Goal: Information Seeking & Learning: Learn about a topic

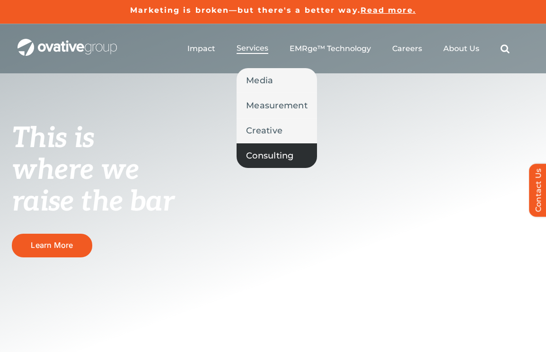
click at [270, 153] on span "Consulting" at bounding box center [270, 155] width 48 height 13
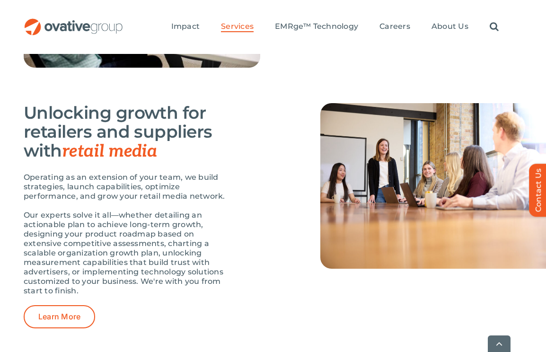
scroll to position [1041, 0]
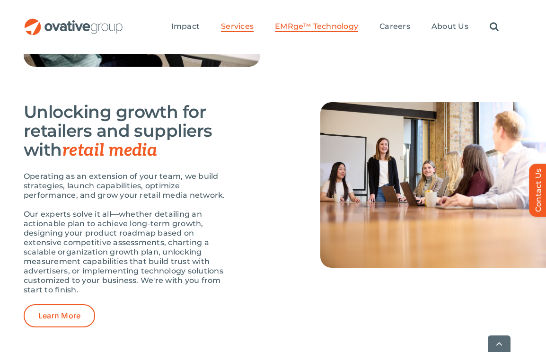
click at [294, 27] on span "EMRge™ Technology" at bounding box center [316, 26] width 83 height 9
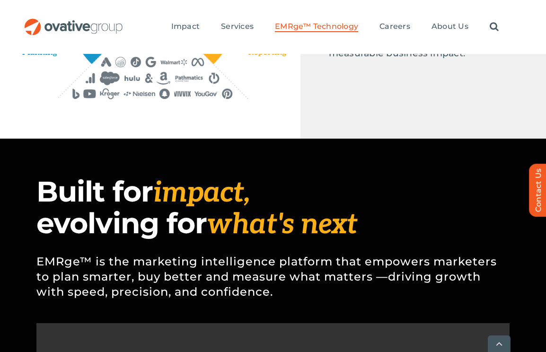
scroll to position [594, 0]
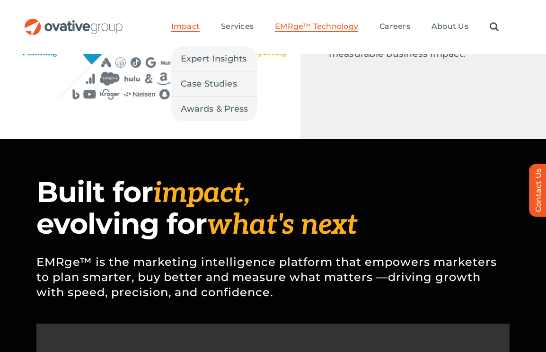
click at [194, 24] on span "Impact" at bounding box center [185, 26] width 28 height 9
click at [199, 53] on span "Expert Insights" at bounding box center [214, 58] width 66 height 13
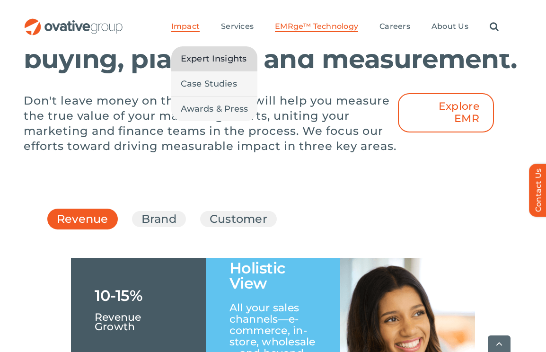
scroll to position [1278, 0]
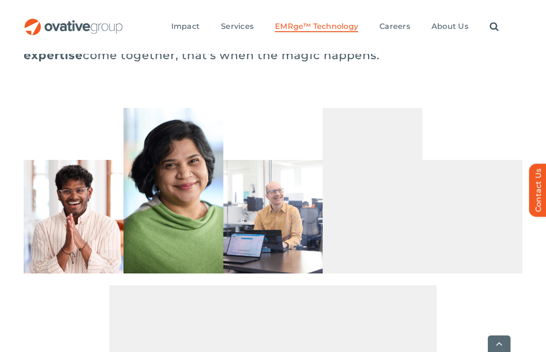
scroll to position [2664, 0]
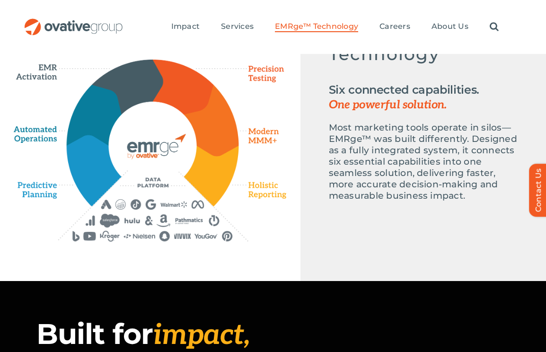
scroll to position [0, 0]
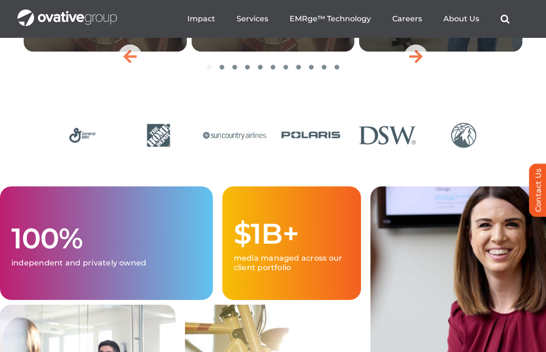
scroll to position [2252, 0]
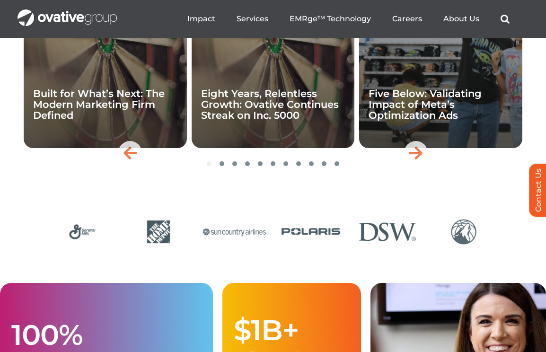
click at [465, 247] on img "12 / 24" at bounding box center [464, 232] width 70 height 29
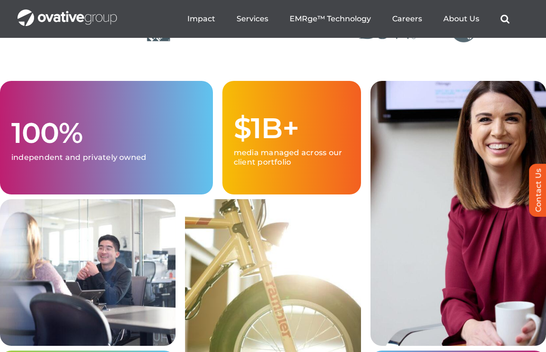
scroll to position [2447, 0]
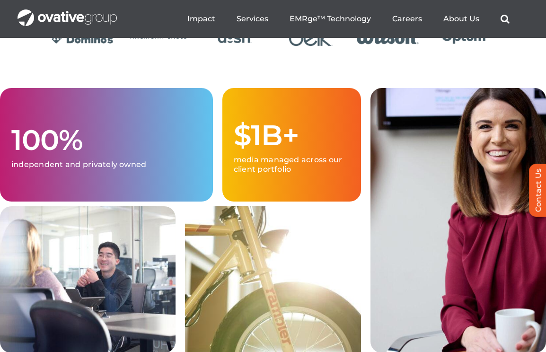
click at [268, 52] on div at bounding box center [273, 38] width 452 height 38
click at [436, 52] on img "6 / 24" at bounding box center [464, 37] width 70 height 29
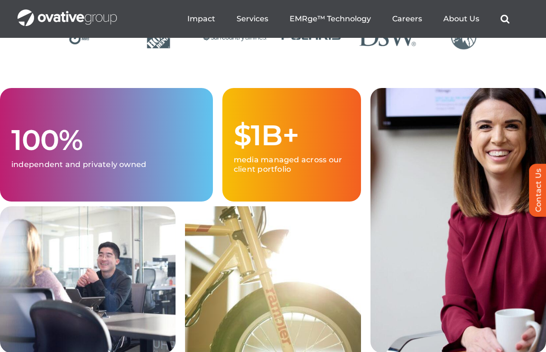
click at [276, 52] on img "10 / 24" at bounding box center [311, 37] width 70 height 29
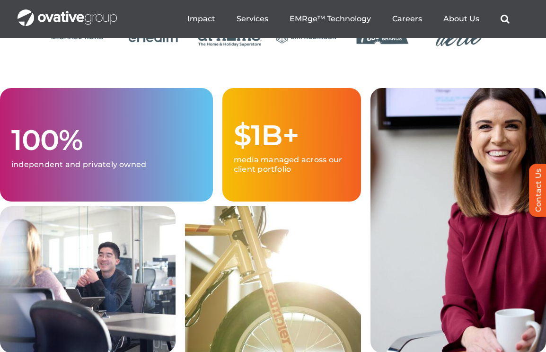
click at [347, 52] on img "17 / 24" at bounding box center [382, 37] width 70 height 29
click at [276, 52] on img "16 / 24" at bounding box center [311, 37] width 70 height 29
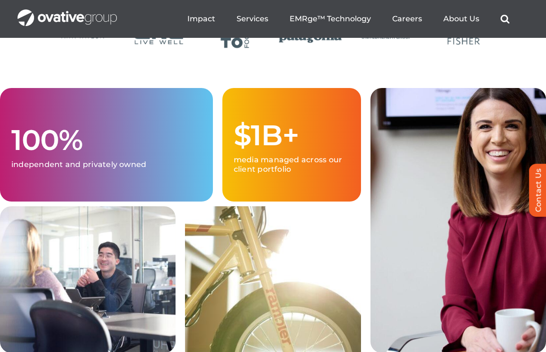
click at [64, 88] on div at bounding box center [273, 47] width 546 height 81
click at [268, 76] on div at bounding box center [273, 47] width 452 height 57
click at [54, 76] on div at bounding box center [273, 47] width 452 height 57
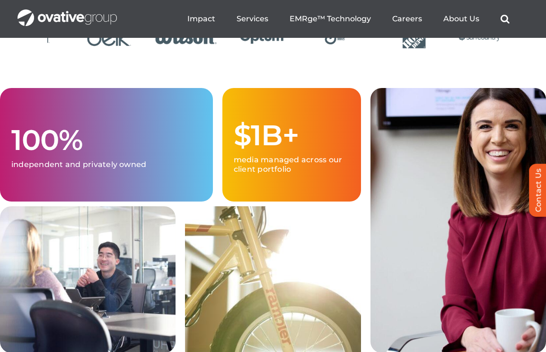
click at [151, 52] on img "5 / 24" at bounding box center [186, 37] width 70 height 29
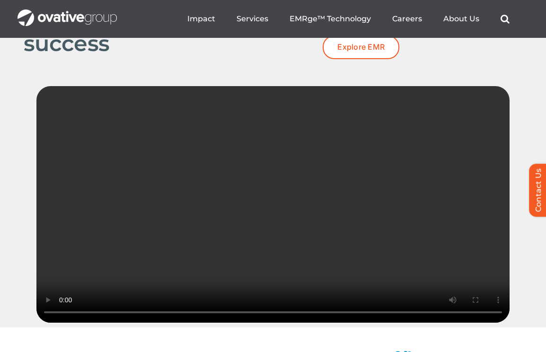
scroll to position [1417, 0]
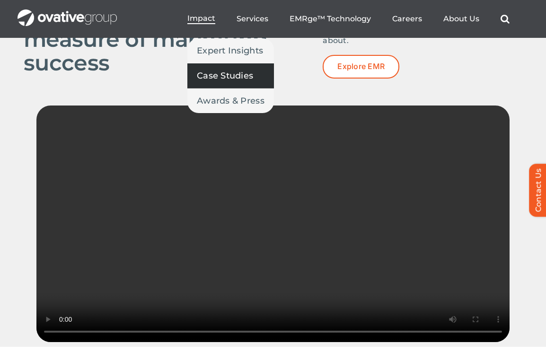
click at [210, 72] on span "Case Studies" at bounding box center [225, 75] width 56 height 13
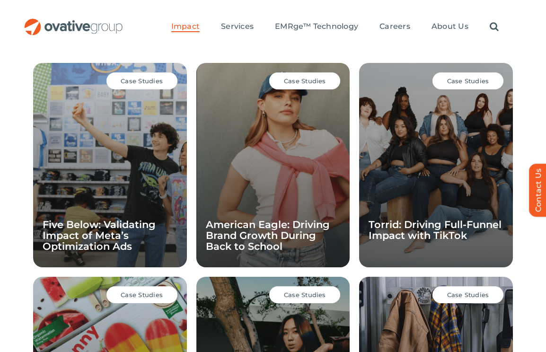
scroll to position [665, 0]
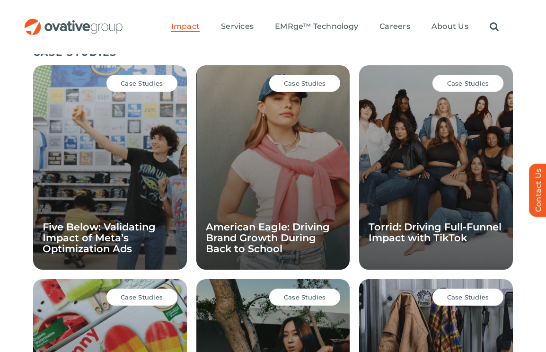
click at [306, 92] on div "Case Studies American Eagle: Driving Brand Growth During Back to School" at bounding box center [273, 167] width 154 height 204
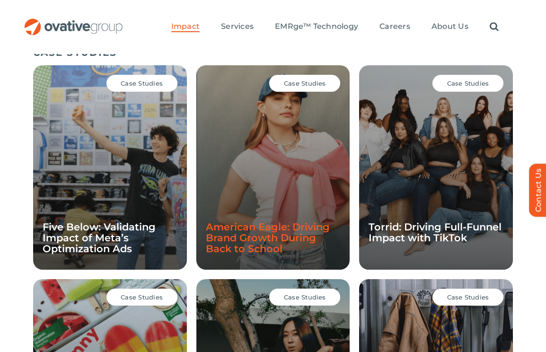
click at [230, 242] on link "American Eagle: Driving Brand Growth During Back to School" at bounding box center [268, 238] width 124 height 34
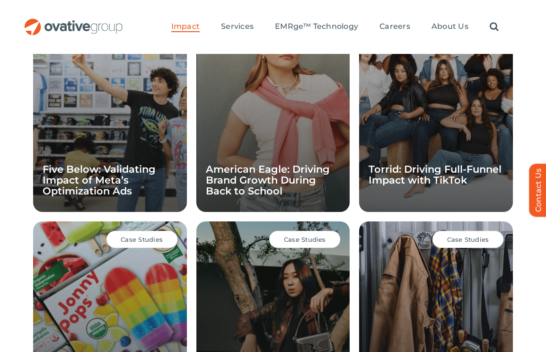
scroll to position [706, 0]
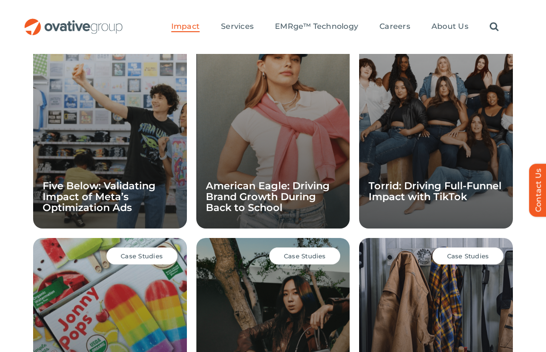
click at [110, 158] on div "Case Studies Five Below: Validating Impact of Meta’s Optimization Ads" at bounding box center [110, 126] width 154 height 204
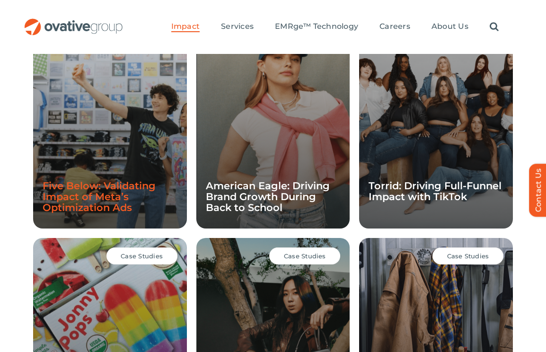
click at [103, 195] on link "Five Below: Validating Impact of Meta’s Optimization Ads" at bounding box center [99, 197] width 113 height 34
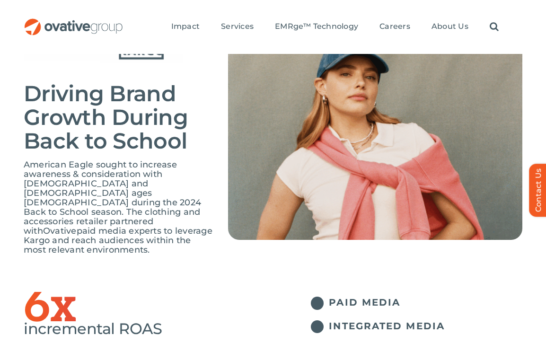
scroll to position [79, 0]
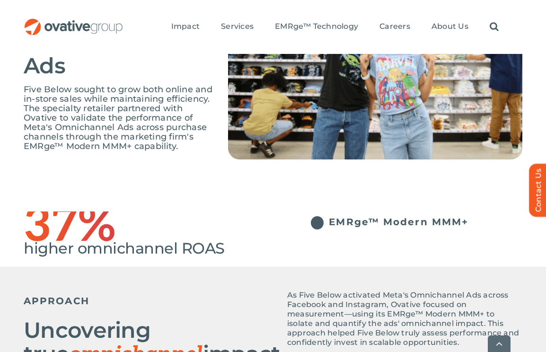
scroll to position [166, 0]
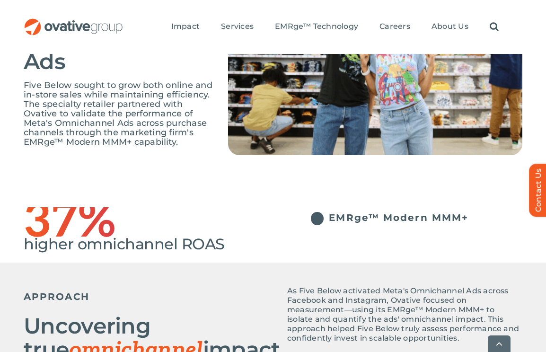
click at [103, 207] on h1 "37%" at bounding box center [148, 222] width 249 height 30
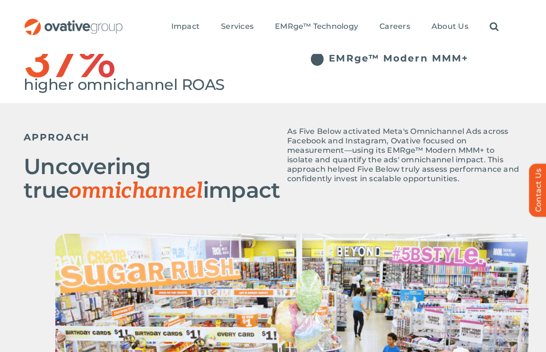
scroll to position [0, 0]
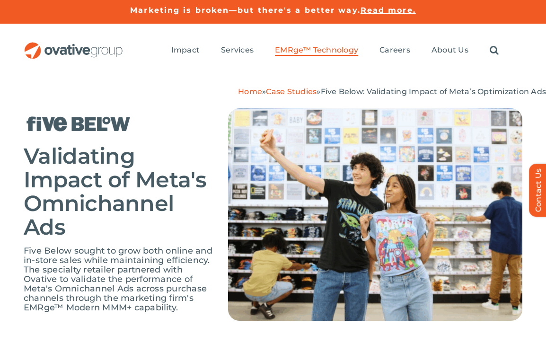
click at [319, 51] on span "EMRge™ Technology" at bounding box center [316, 49] width 83 height 9
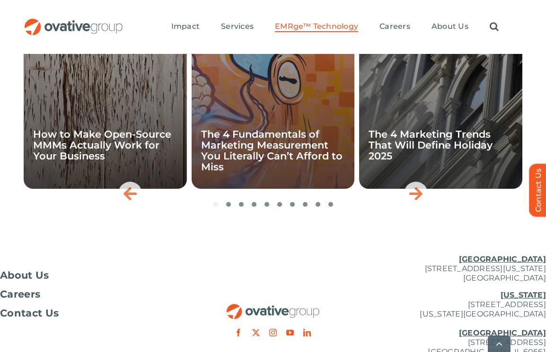
scroll to position [3290, 0]
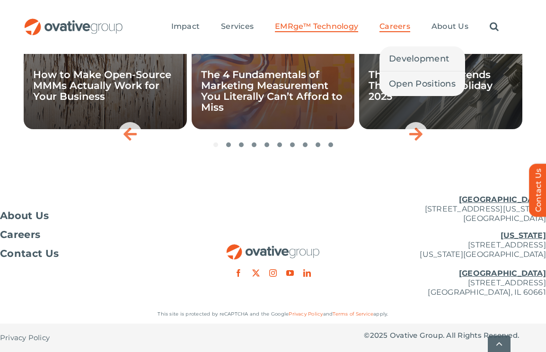
click at [406, 32] on link "Careers" at bounding box center [395, 27] width 31 height 10
